Goal: Task Accomplishment & Management: Manage account settings

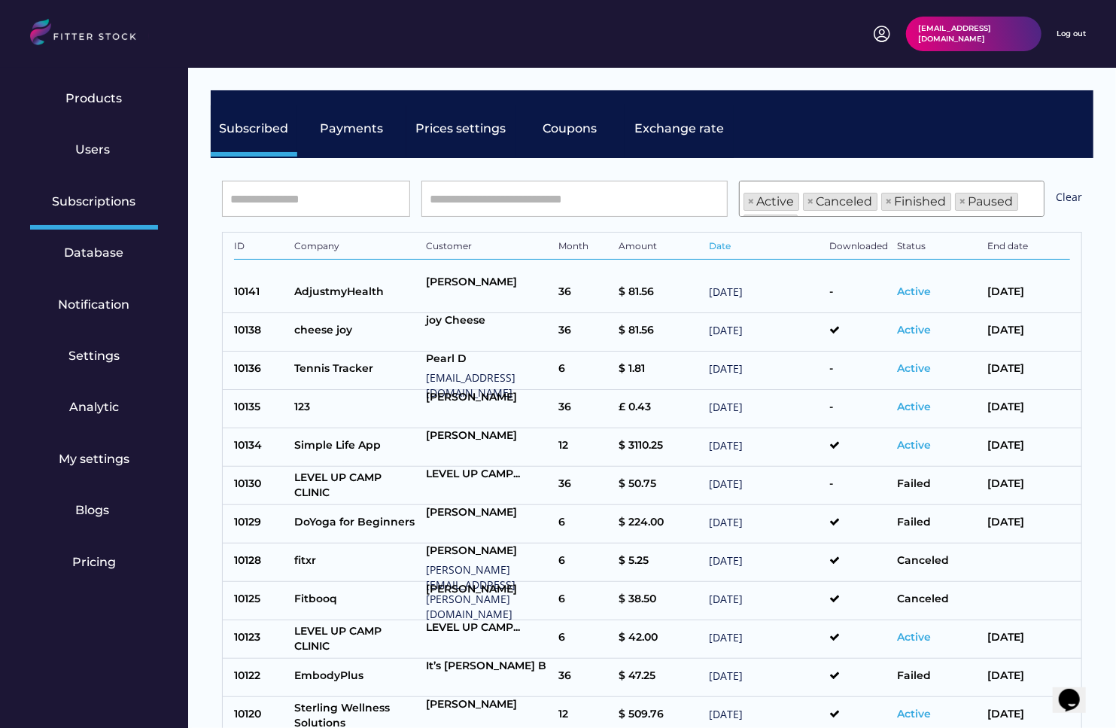
scroll to position [51, 0]
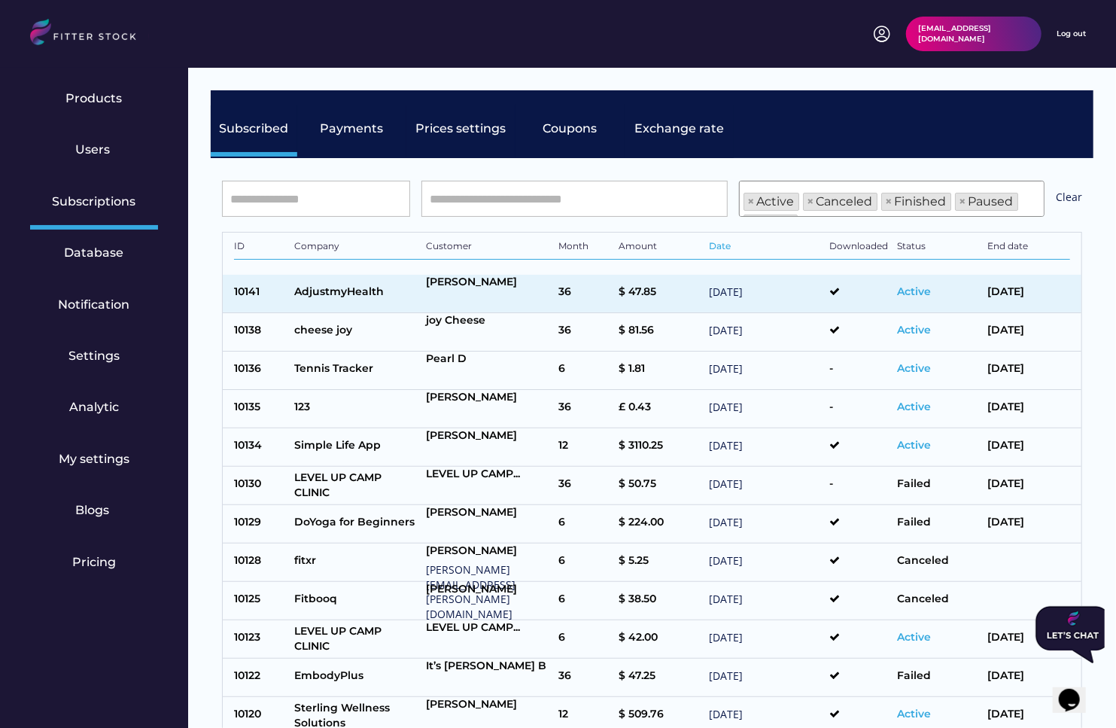
click at [455, 305] on div at bounding box center [489, 303] width 125 height 19
select select "*****"
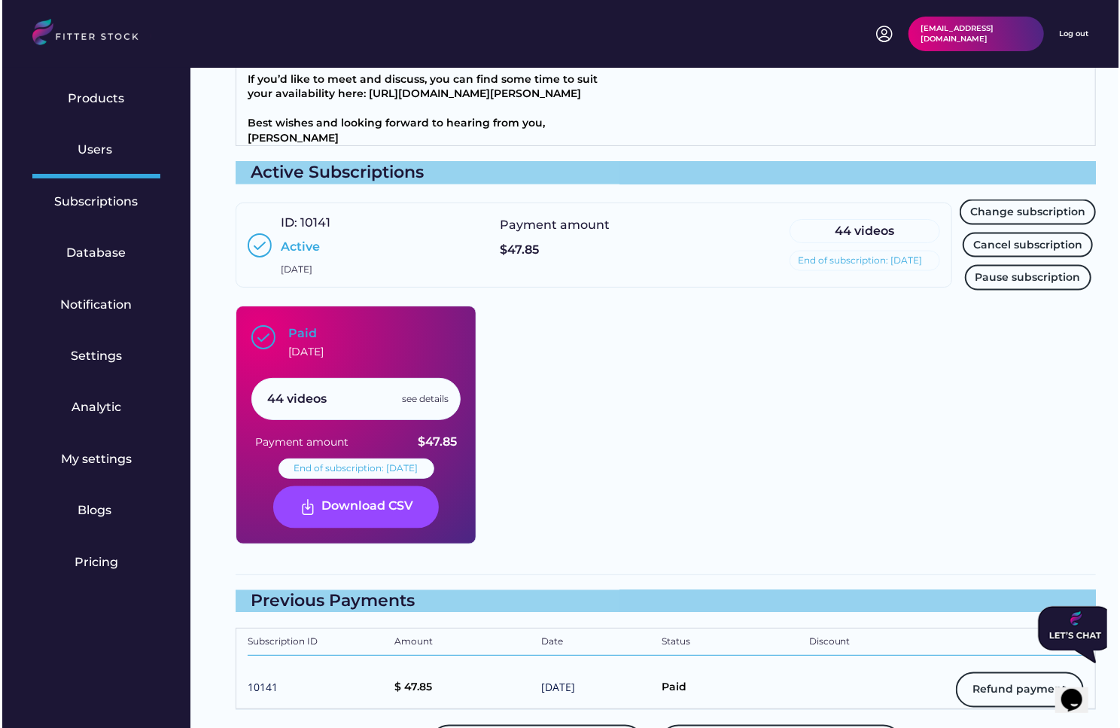
scroll to position [1205, 0]
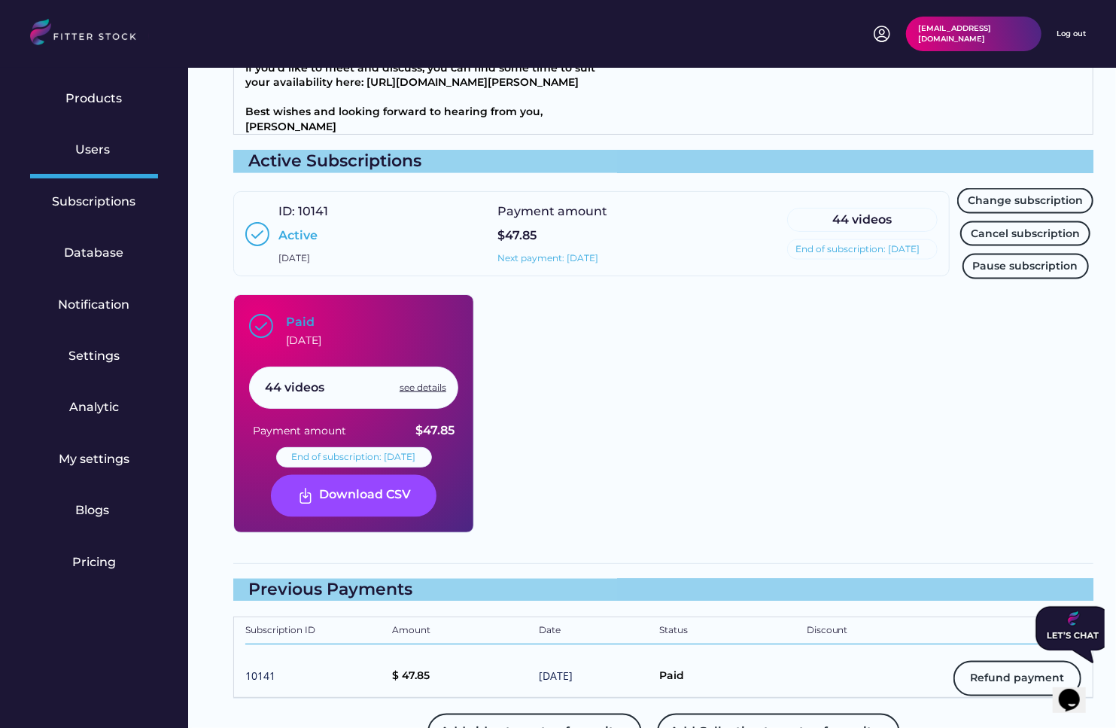
click at [410, 394] on div "see details" at bounding box center [423, 388] width 47 height 13
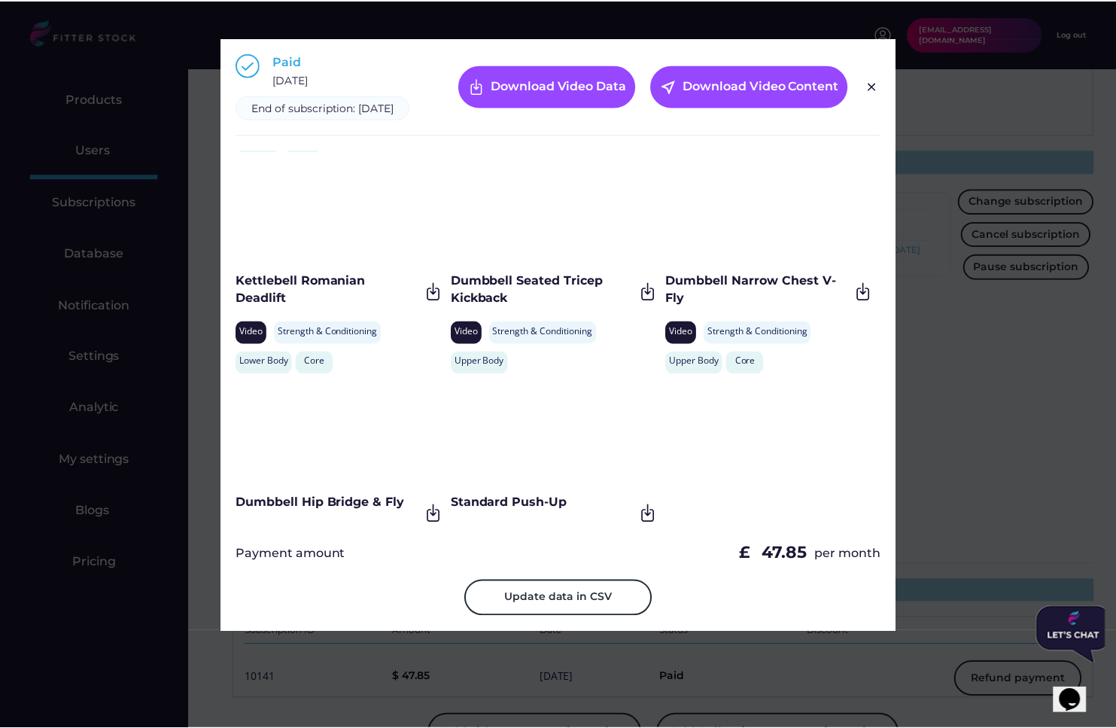
scroll to position [3252, 0]
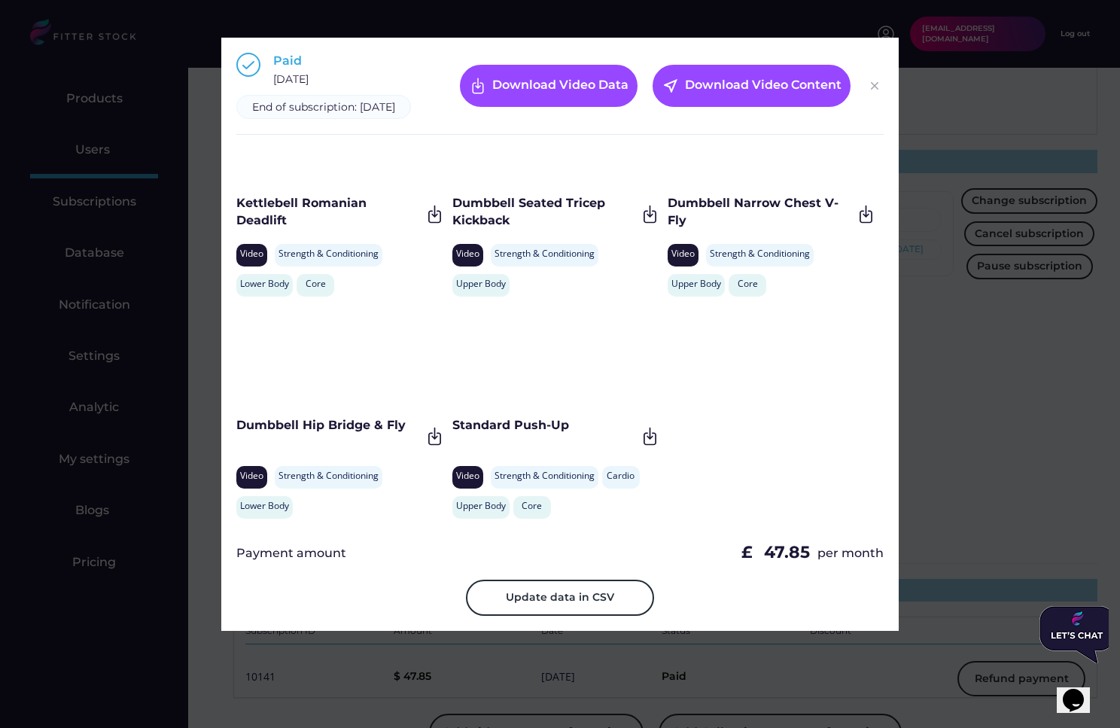
click at [876, 93] on img at bounding box center [875, 86] width 18 height 18
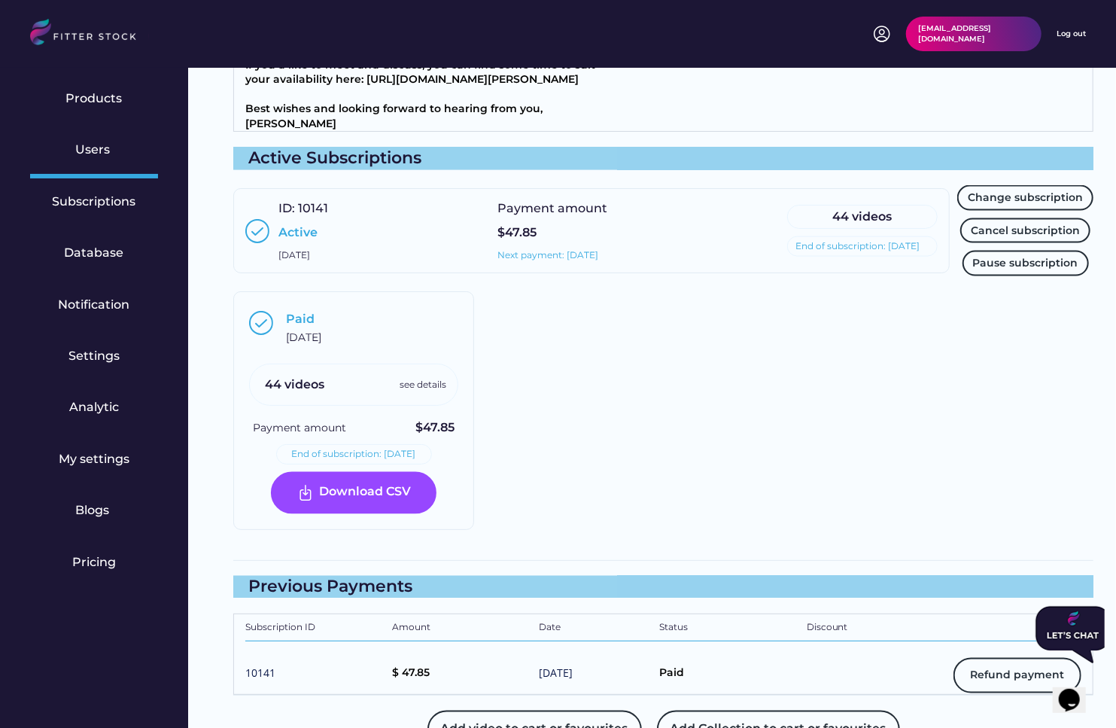
scroll to position [1212, 0]
